Goal: Use online tool/utility: Utilize a website feature to perform a specific function

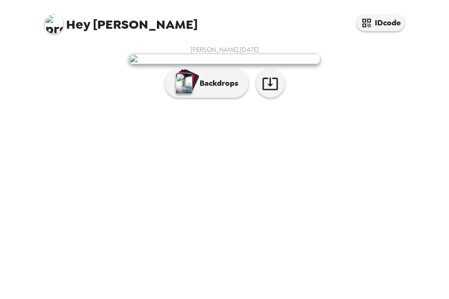
scroll to position [53, 0]
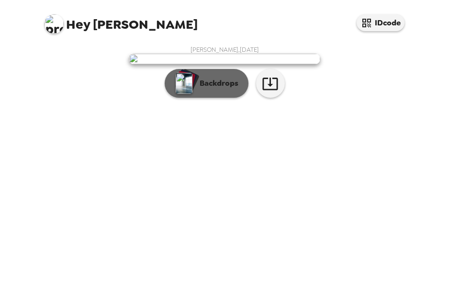
click at [196, 98] on button "Backdrops" at bounding box center [207, 83] width 84 height 29
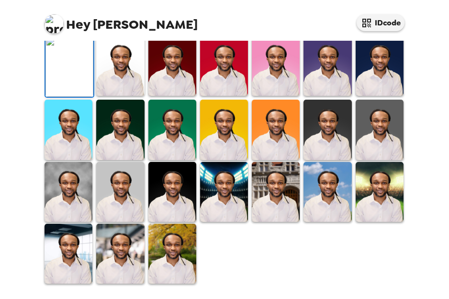
scroll to position [261, 0]
click at [158, 145] on img at bounding box center [173, 130] width 48 height 60
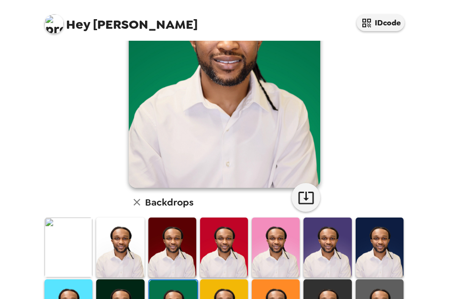
scroll to position [113, 0]
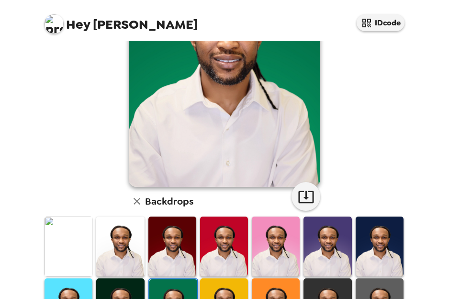
click at [171, 237] on img at bounding box center [173, 247] width 48 height 60
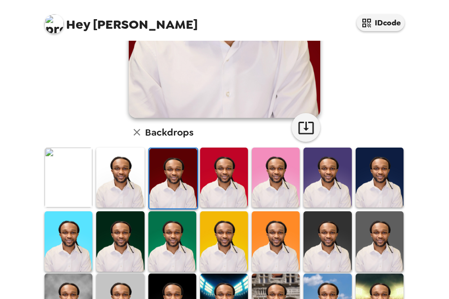
scroll to position [182, 0]
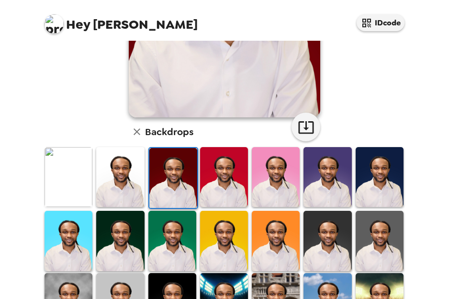
click at [115, 217] on img at bounding box center [120, 241] width 48 height 60
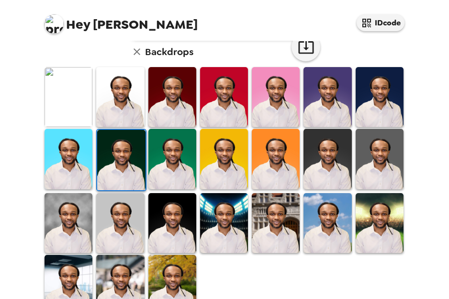
scroll to position [278, 0]
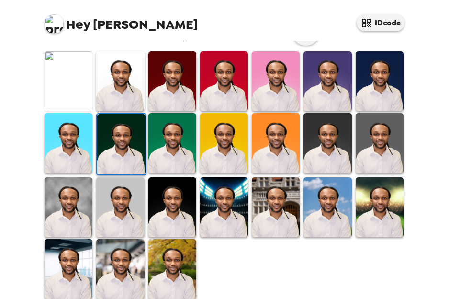
click at [129, 88] on img at bounding box center [120, 81] width 48 height 60
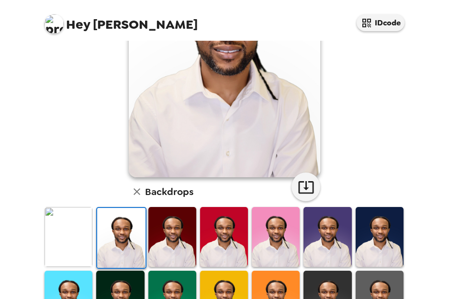
scroll to position [123, 0]
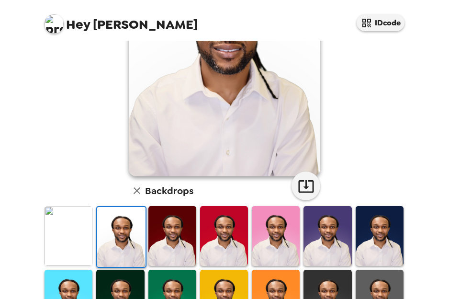
click at [160, 219] on img at bounding box center [173, 236] width 48 height 60
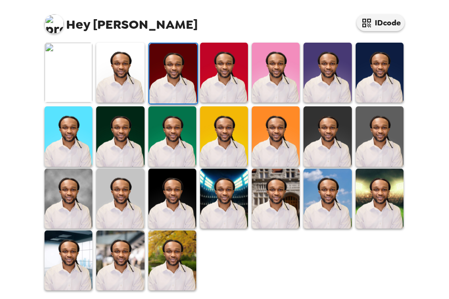
scroll to position [288, 0]
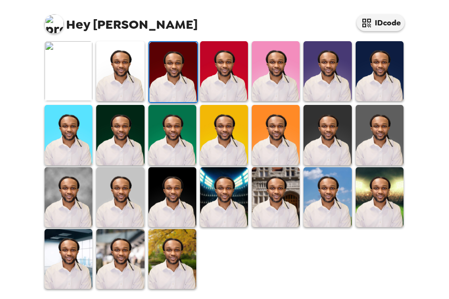
click at [66, 180] on img at bounding box center [69, 197] width 48 height 60
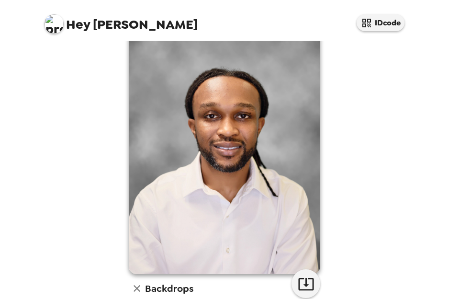
scroll to position [26, 0]
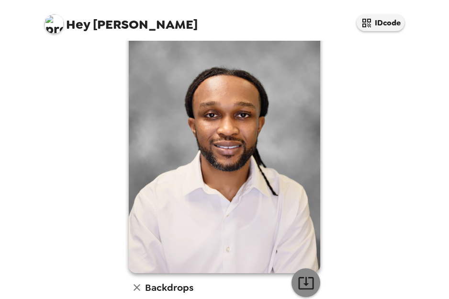
click at [298, 282] on icon "button" at bounding box center [306, 282] width 17 height 17
